Goal: Communication & Community: Answer question/provide support

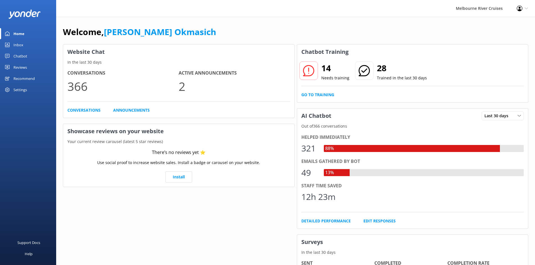
click at [16, 42] on div "Inbox" at bounding box center [18, 44] width 10 height 11
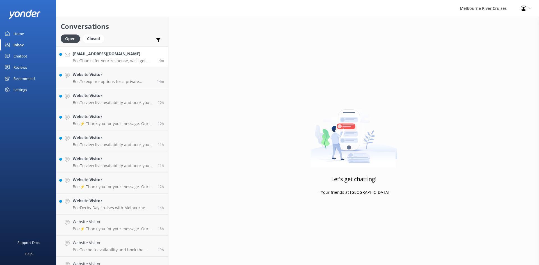
click at [106, 62] on p "Bot: Thanks for your response, we'll get back to you as soon as we can during o…" at bounding box center [114, 60] width 82 height 5
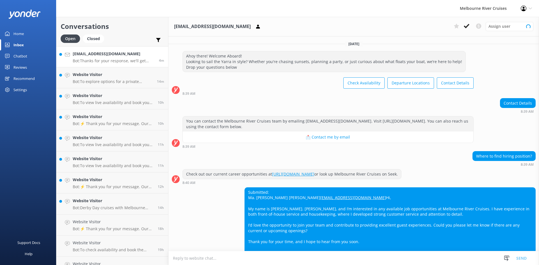
scroll to position [49, 0]
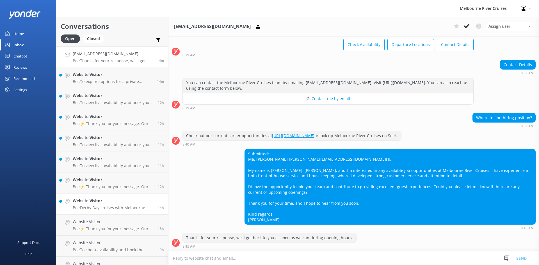
click at [91, 208] on p "Bot: Derby Day cruises with Melbourne River Cruises offer a premium Transfer Pa…" at bounding box center [113, 207] width 81 height 5
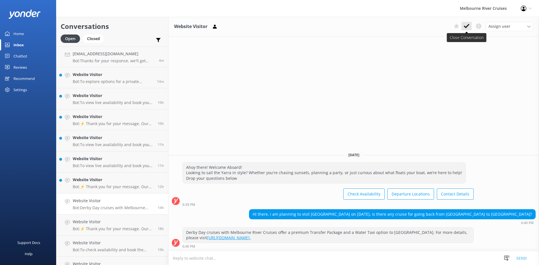
click at [468, 27] on icon at bounding box center [467, 26] width 6 height 6
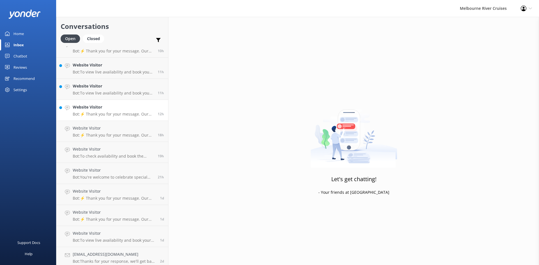
scroll to position [76, 0]
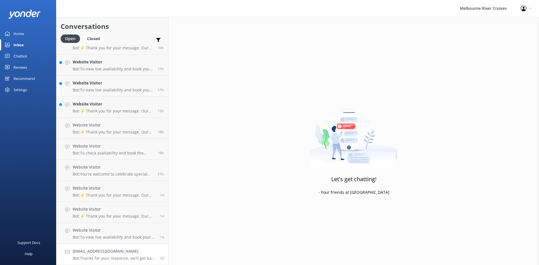
click at [129, 254] on h4 "[EMAIL_ADDRESS][DOMAIN_NAME]" at bounding box center [114, 251] width 83 height 6
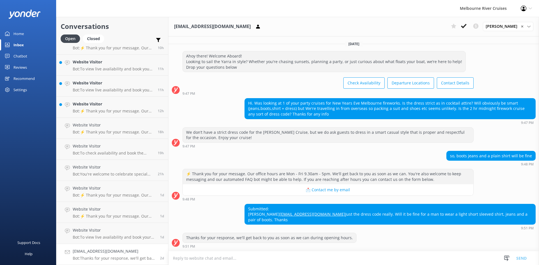
scroll to position [32, 0]
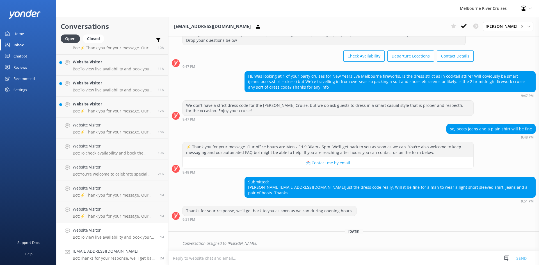
click at [126, 240] on link "Website Visitor Bot: To view live availability and book your Spirit of Melbourn…" at bounding box center [112, 233] width 112 height 21
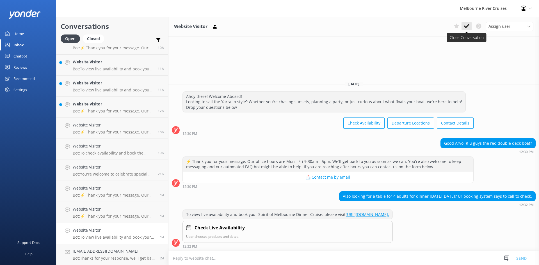
click at [466, 24] on icon at bounding box center [467, 26] width 6 height 6
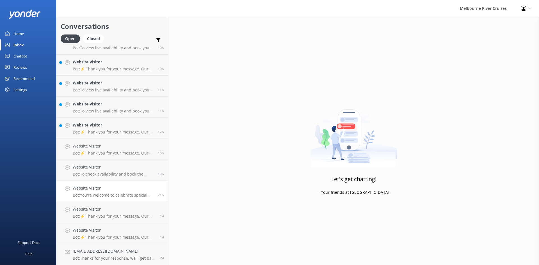
scroll to position [55, 0]
click at [124, 234] on div "Website Visitor Bot: ⚡ Thank you for your message. Our office hours are Mon - F…" at bounding box center [114, 233] width 83 height 12
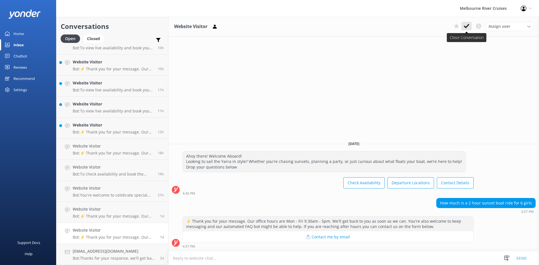
click at [467, 25] on icon at bounding box center [467, 26] width 6 height 6
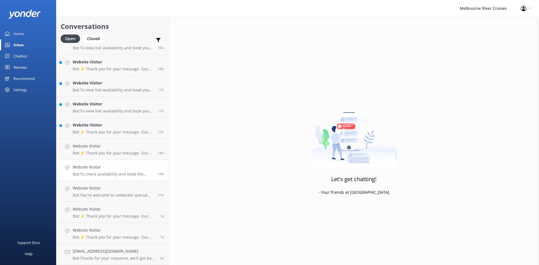
scroll to position [34, 0]
click at [101, 229] on h4 "Website Visitor" at bounding box center [114, 230] width 83 height 6
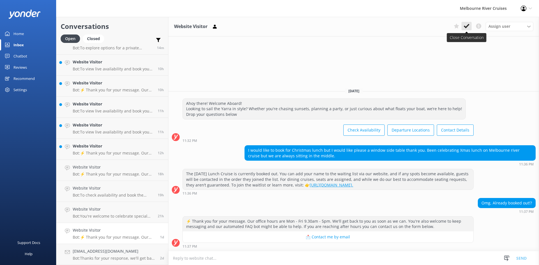
click at [469, 26] on icon at bounding box center [467, 26] width 6 height 6
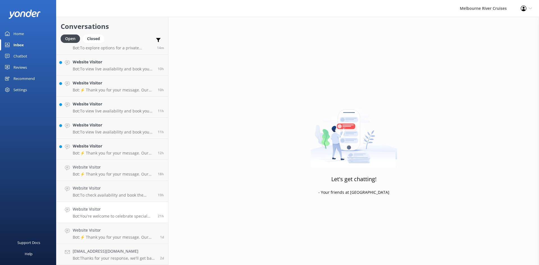
scroll to position [13, 0]
click at [98, 228] on h4 "Website Visitor" at bounding box center [113, 230] width 81 height 6
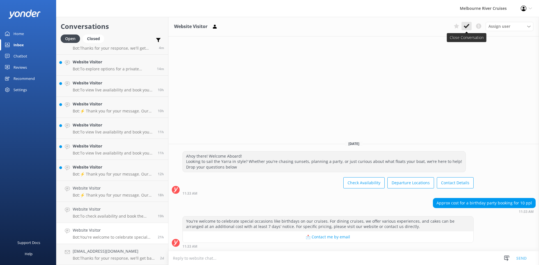
click at [469, 26] on icon at bounding box center [467, 26] width 6 height 6
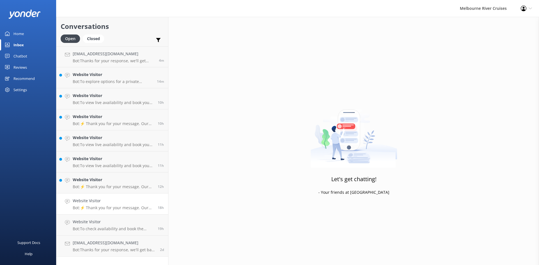
drag, startPoint x: 106, startPoint y: 227, endPoint x: 126, endPoint y: 210, distance: 25.9
click at [106, 226] on div "Website Visitor Bot: To check availability and book the Bottomless Brunch Afloa…" at bounding box center [113, 225] width 81 height 12
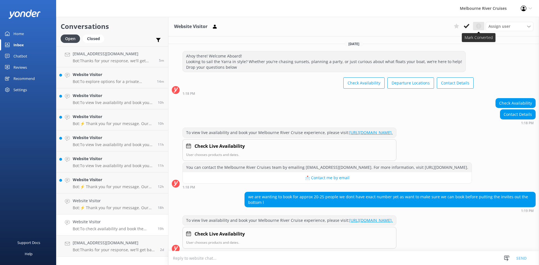
scroll to position [88, 0]
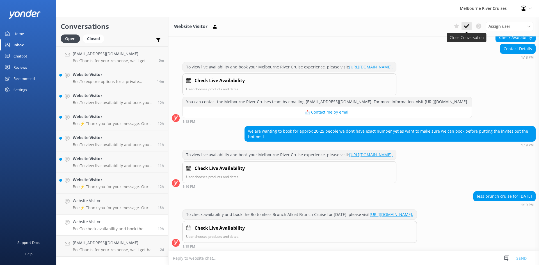
click at [468, 26] on icon at bounding box center [467, 26] width 6 height 6
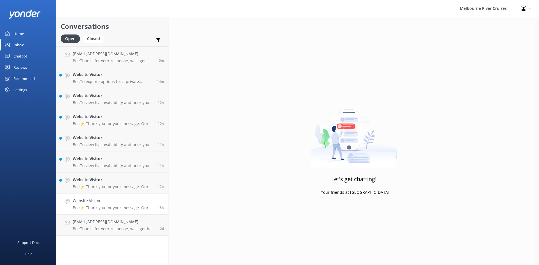
click at [132, 203] on h4 "Website Visitor" at bounding box center [113, 201] width 81 height 6
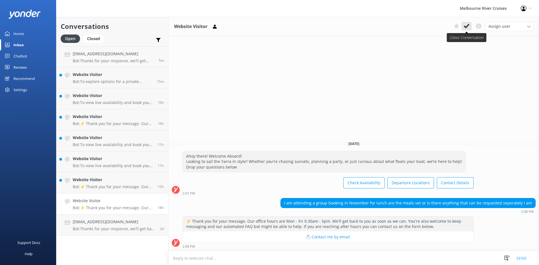
click at [465, 26] on icon at bounding box center [467, 26] width 6 height 6
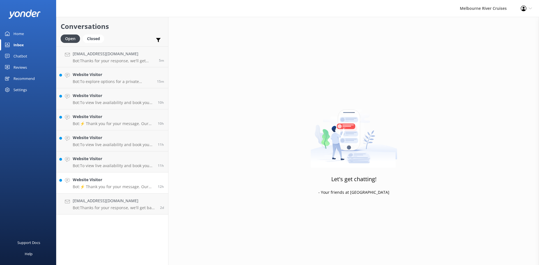
click at [134, 180] on h4 "Website Visitor" at bounding box center [113, 180] width 81 height 6
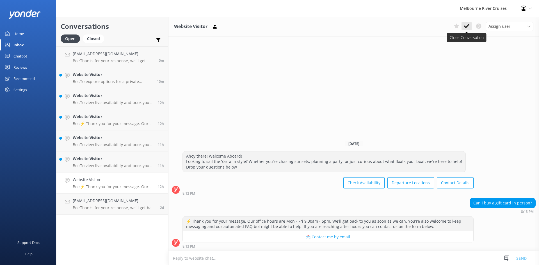
click at [470, 24] on button at bounding box center [466, 26] width 10 height 8
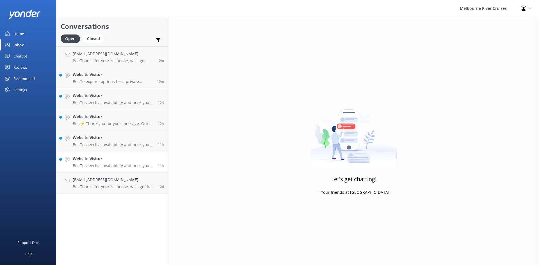
click at [101, 161] on h4 "Website Visitor" at bounding box center [113, 159] width 81 height 6
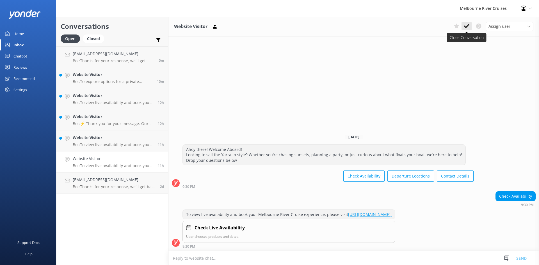
click at [466, 26] on icon at bounding box center [467, 26] width 6 height 6
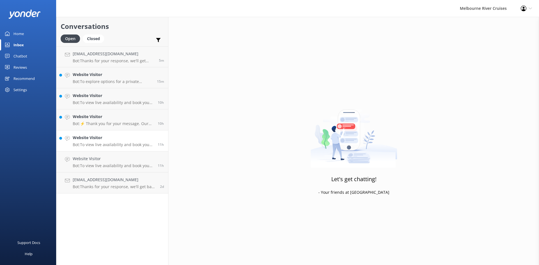
click at [125, 140] on h4 "Website Visitor" at bounding box center [113, 138] width 81 height 6
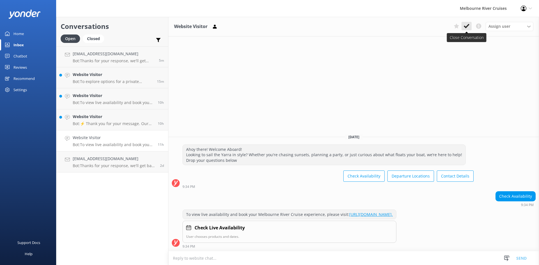
click at [464, 28] on icon at bounding box center [467, 26] width 6 height 6
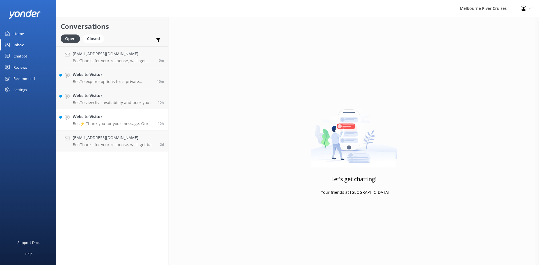
click at [113, 122] on p "Bot: ⚡ Thank you for your message. Our office hours are Mon - Fri 9.30am - 5pm.…" at bounding box center [113, 123] width 81 height 5
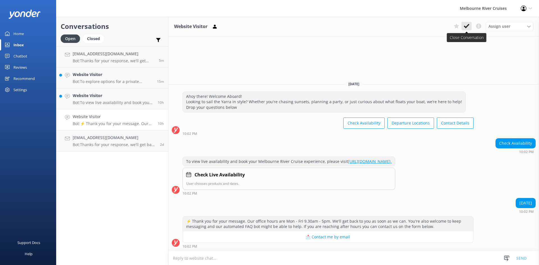
click at [467, 29] on button at bounding box center [466, 26] width 10 height 8
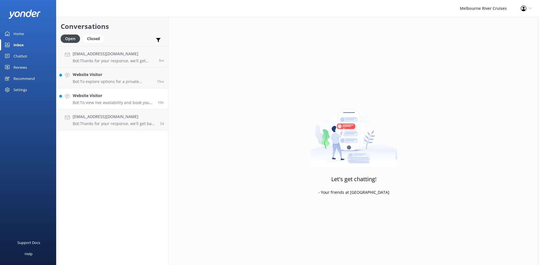
click at [114, 94] on h4 "Website Visitor" at bounding box center [113, 96] width 81 height 6
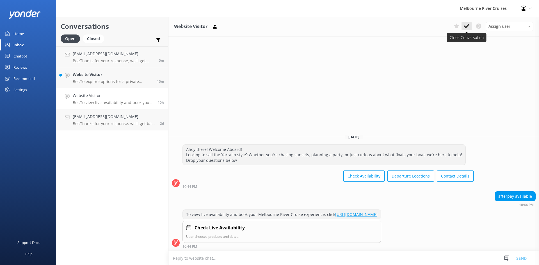
click at [468, 26] on icon at bounding box center [467, 26] width 6 height 6
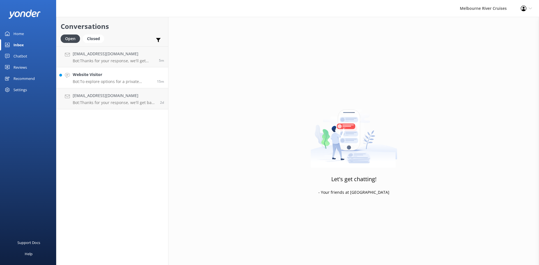
click at [96, 77] on h4 "Website Visitor" at bounding box center [113, 75] width 80 height 6
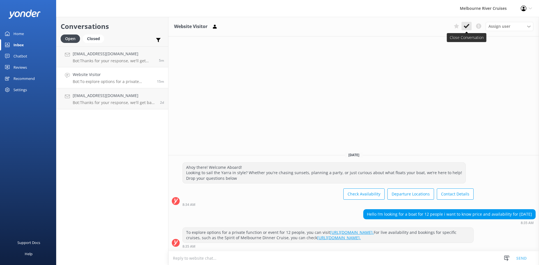
click at [469, 24] on icon at bounding box center [467, 26] width 6 height 6
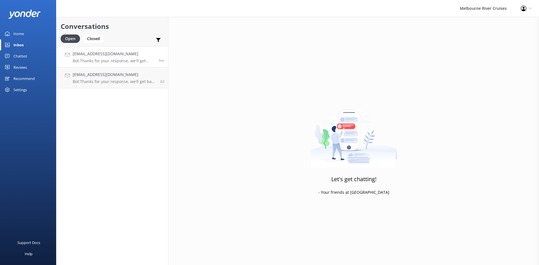
click at [96, 60] on p "Bot: Thanks for your response, we'll get back to you as soon as we can during o…" at bounding box center [114, 60] width 82 height 5
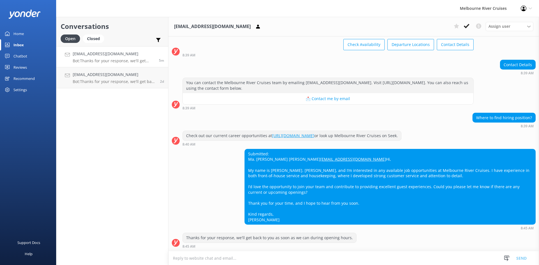
scroll to position [49, 0]
click at [467, 25] on icon at bounding box center [467, 26] width 6 height 6
